Goal: Task Accomplishment & Management: Complete application form

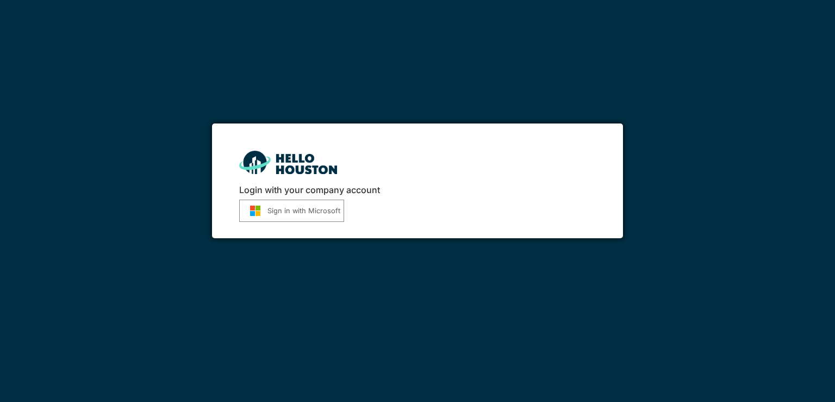
click at [314, 213] on button "Sign in with Microsoft" at bounding box center [291, 210] width 105 height 22
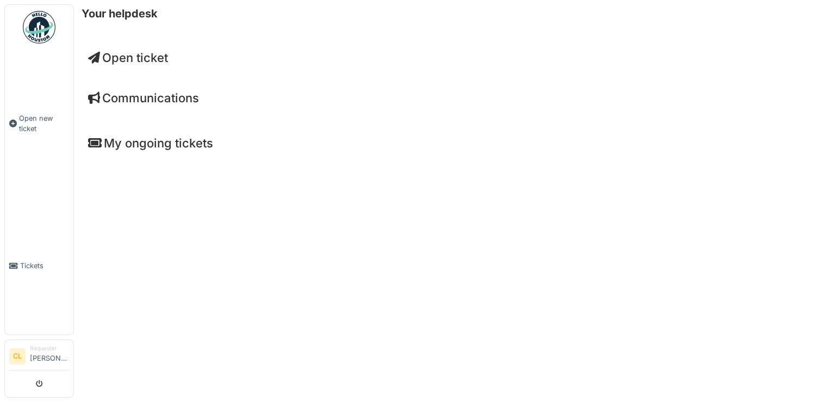
click at [127, 58] on span "Open ticket" at bounding box center [128, 58] width 80 height 14
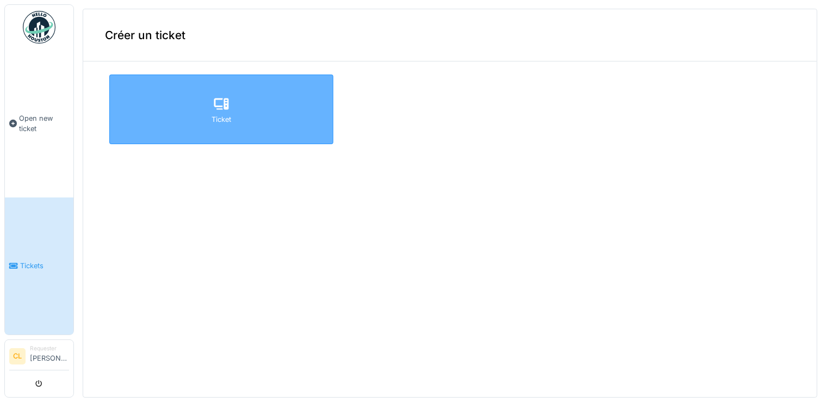
click at [203, 114] on div "Ticket" at bounding box center [221, 109] width 224 height 70
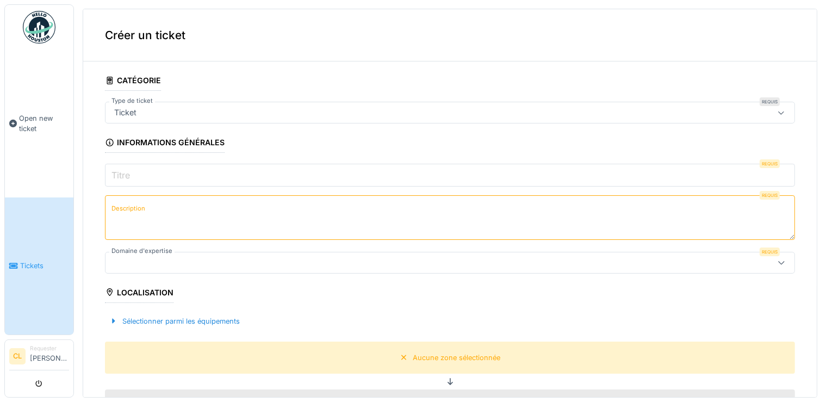
click at [247, 175] on input "Titre" at bounding box center [450, 175] width 690 height 23
click at [231, 116] on div "Ticket" at bounding box center [411, 113] width 603 height 12
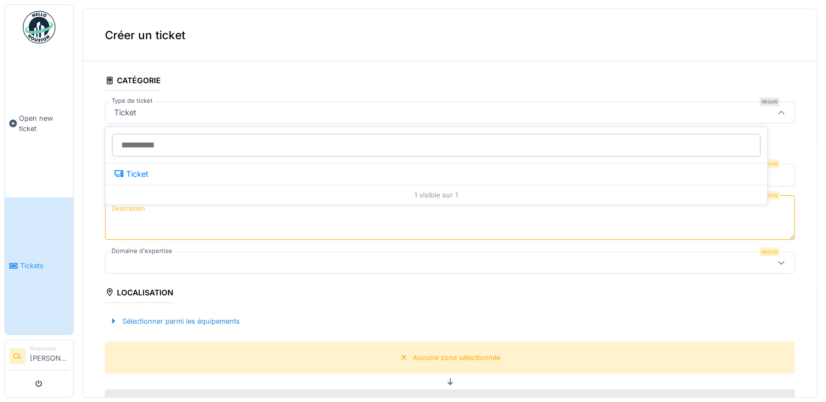
click at [215, 143] on input "Type de ticket" at bounding box center [436, 145] width 648 height 23
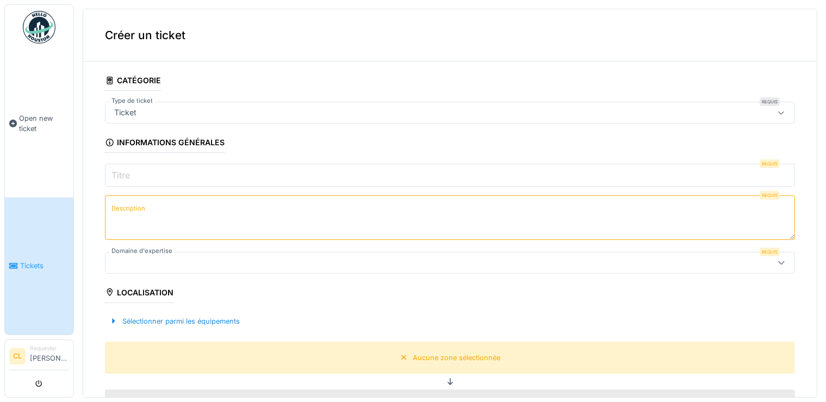
click at [171, 210] on textarea "Description" at bounding box center [450, 217] width 690 height 45
click at [171, 172] on input "Titre" at bounding box center [450, 175] width 690 height 23
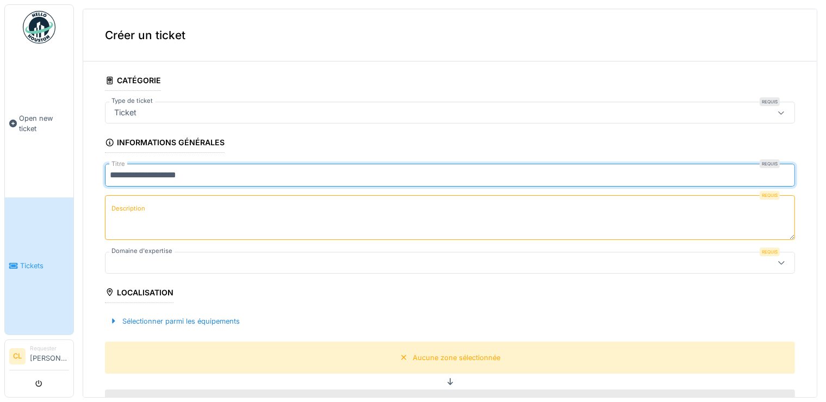
type input "**********"
click at [168, 215] on textarea "Description" at bounding box center [450, 217] width 690 height 45
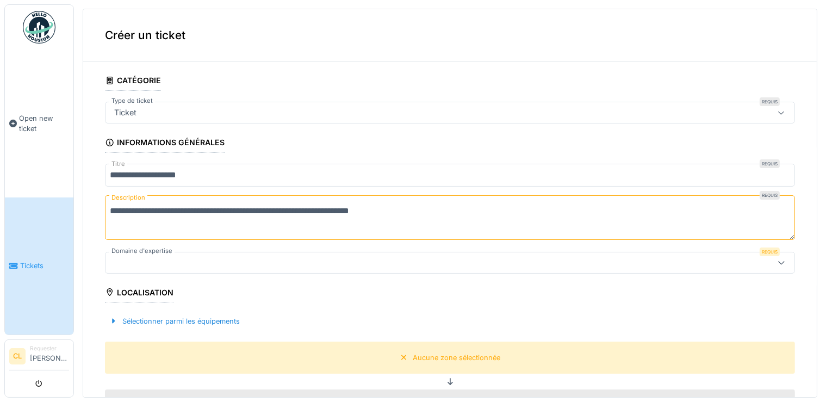
type textarea "**********"
click at [217, 270] on div at bounding box center [450, 263] width 690 height 22
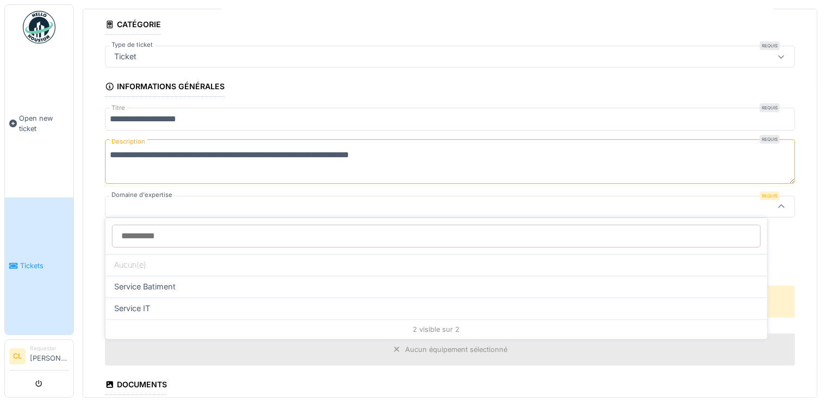
scroll to position [57, 0]
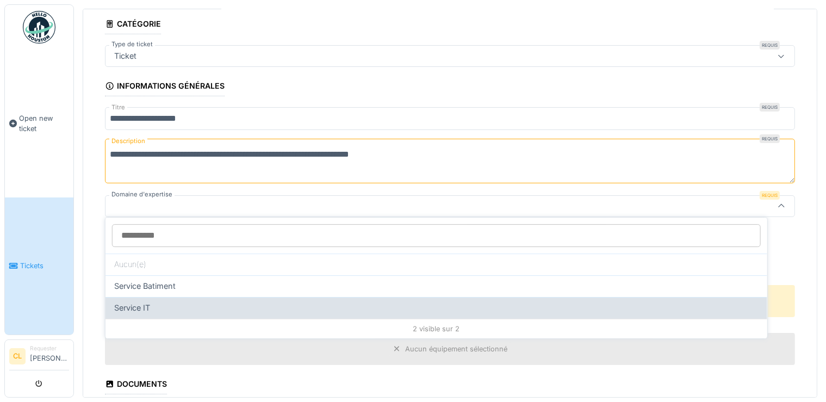
click at [208, 308] on div "Service IT" at bounding box center [436, 308] width 644 height 12
type input "***"
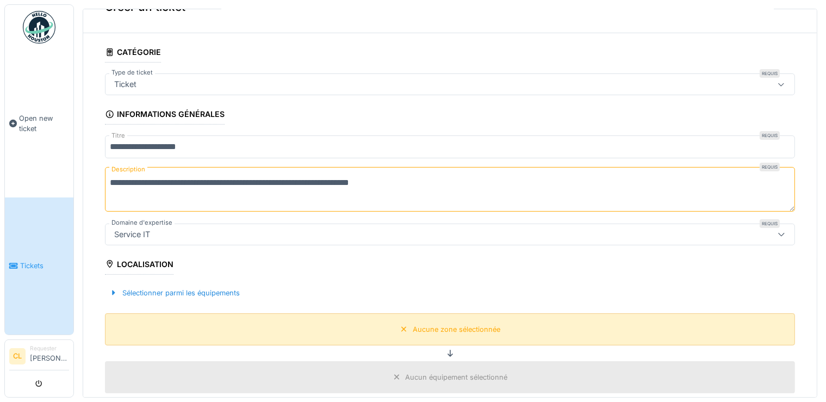
scroll to position [52, 0]
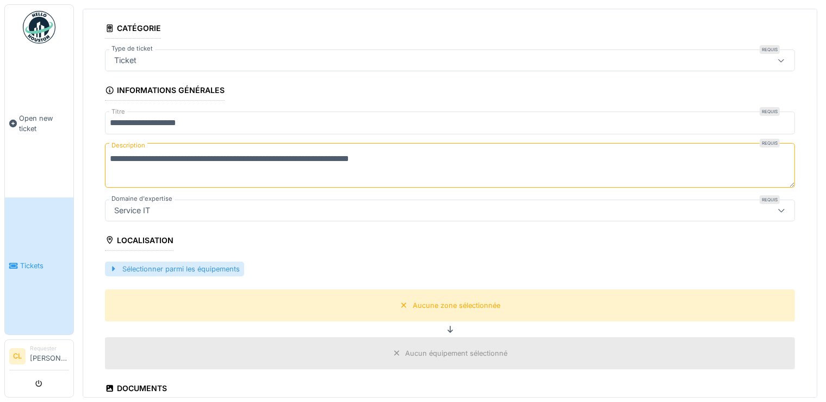
click at [216, 261] on div "Sélectionner parmi les équipements" at bounding box center [174, 268] width 139 height 15
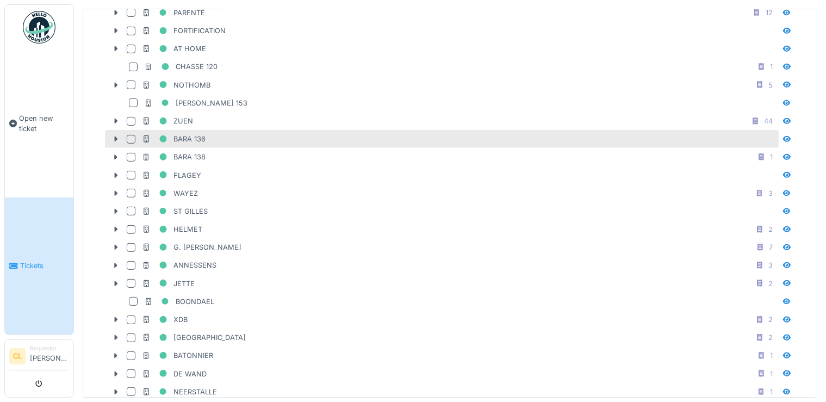
scroll to position [417, 0]
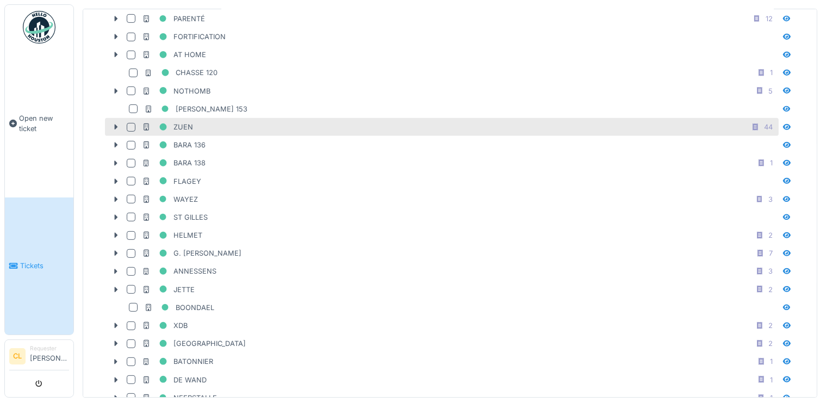
click at [127, 123] on div at bounding box center [131, 127] width 9 height 9
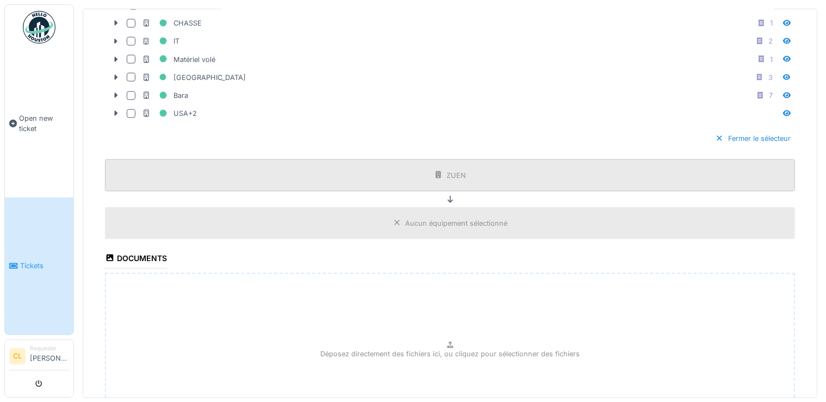
scroll to position [1603, 0]
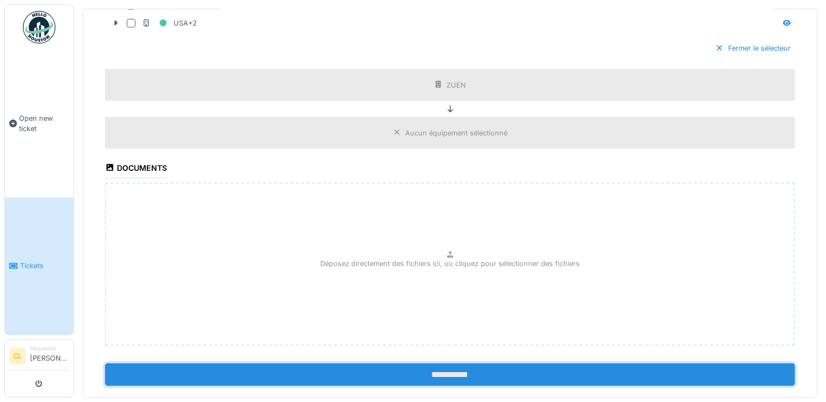
click at [424, 363] on input "**********" at bounding box center [450, 374] width 690 height 23
